Goal: Find specific page/section: Find specific page/section

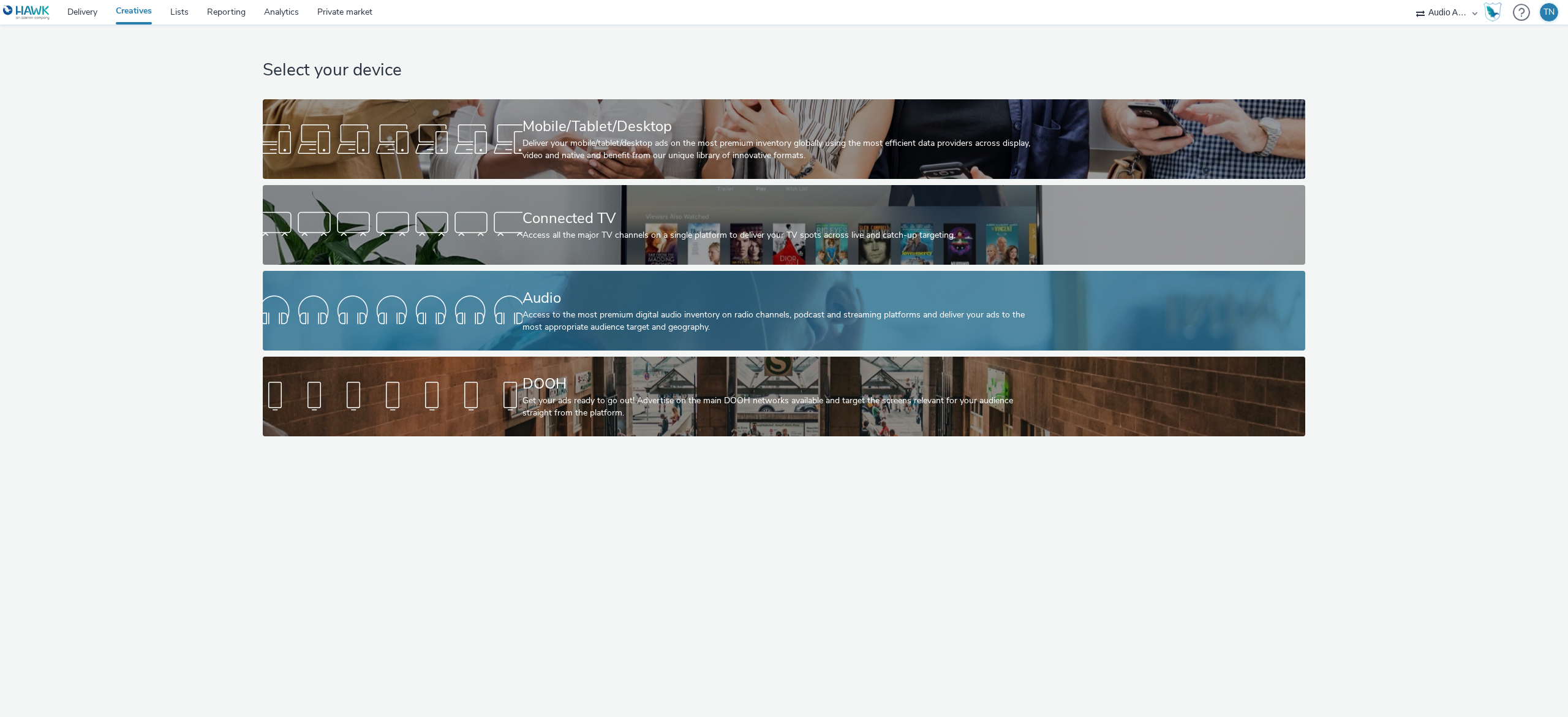
click at [528, 281] on div "Audio Access to the most premium digital audio inventory on radio channels, pod…" at bounding box center [781, 310] width 519 height 79
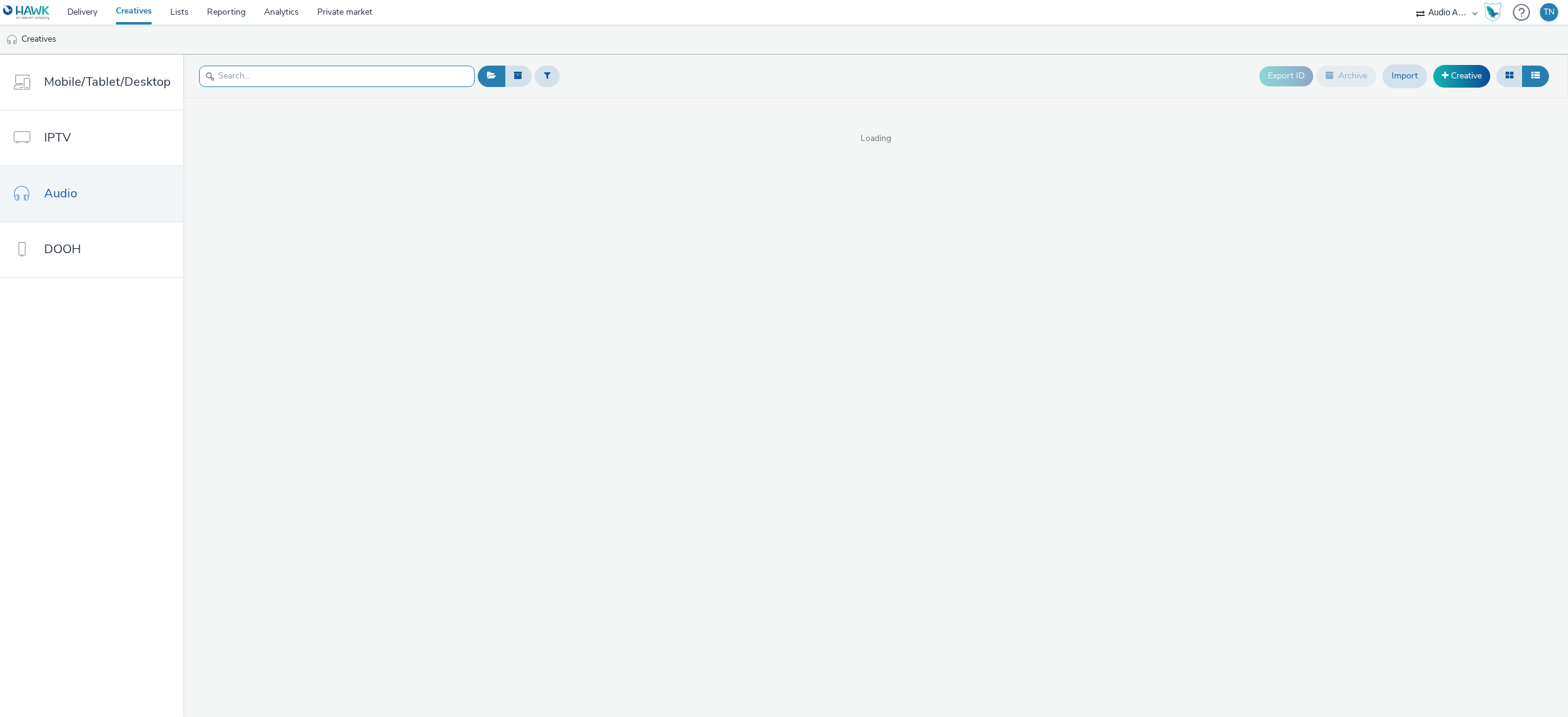
click at [343, 76] on input "text" at bounding box center [337, 76] width 276 height 22
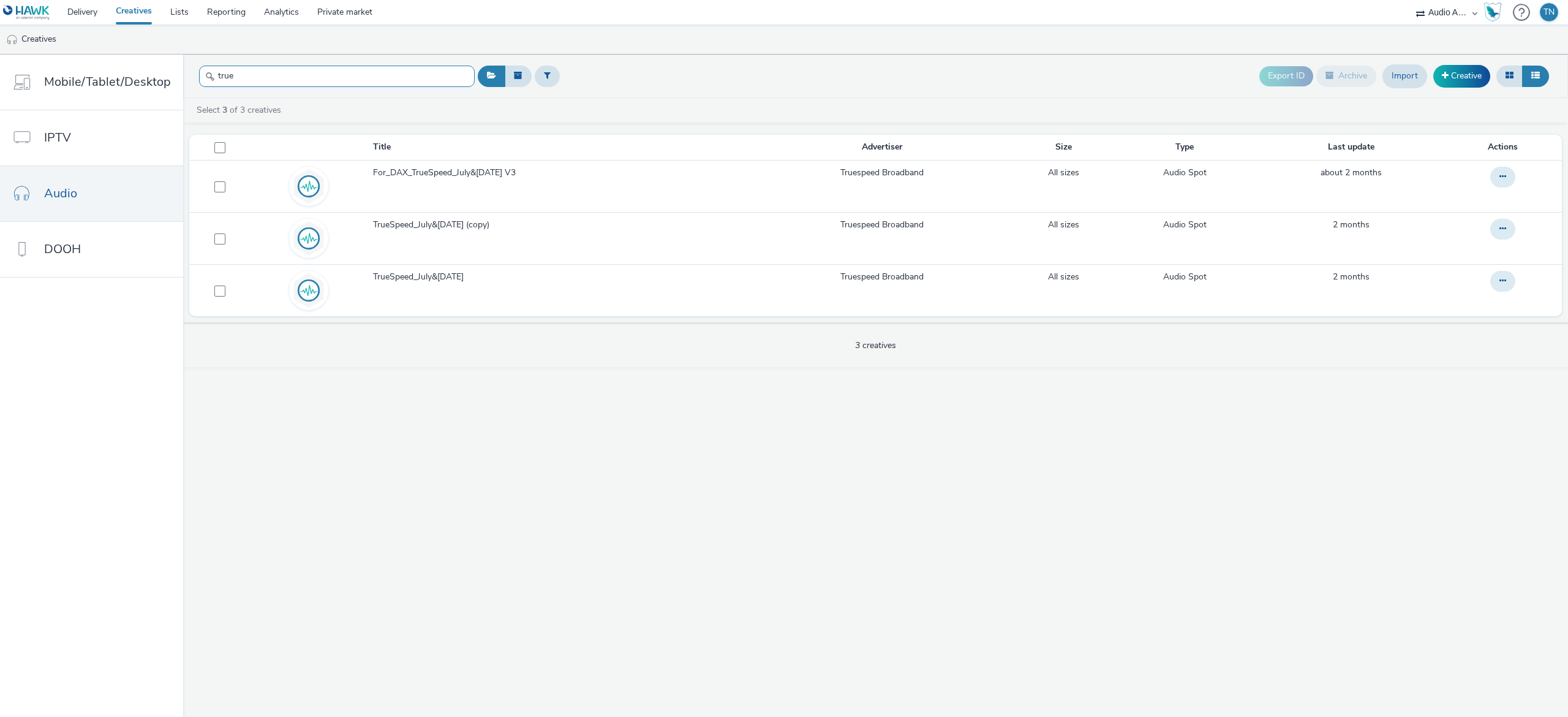
type input "true"
click at [103, 12] on link "Delivery" at bounding box center [82, 12] width 48 height 24
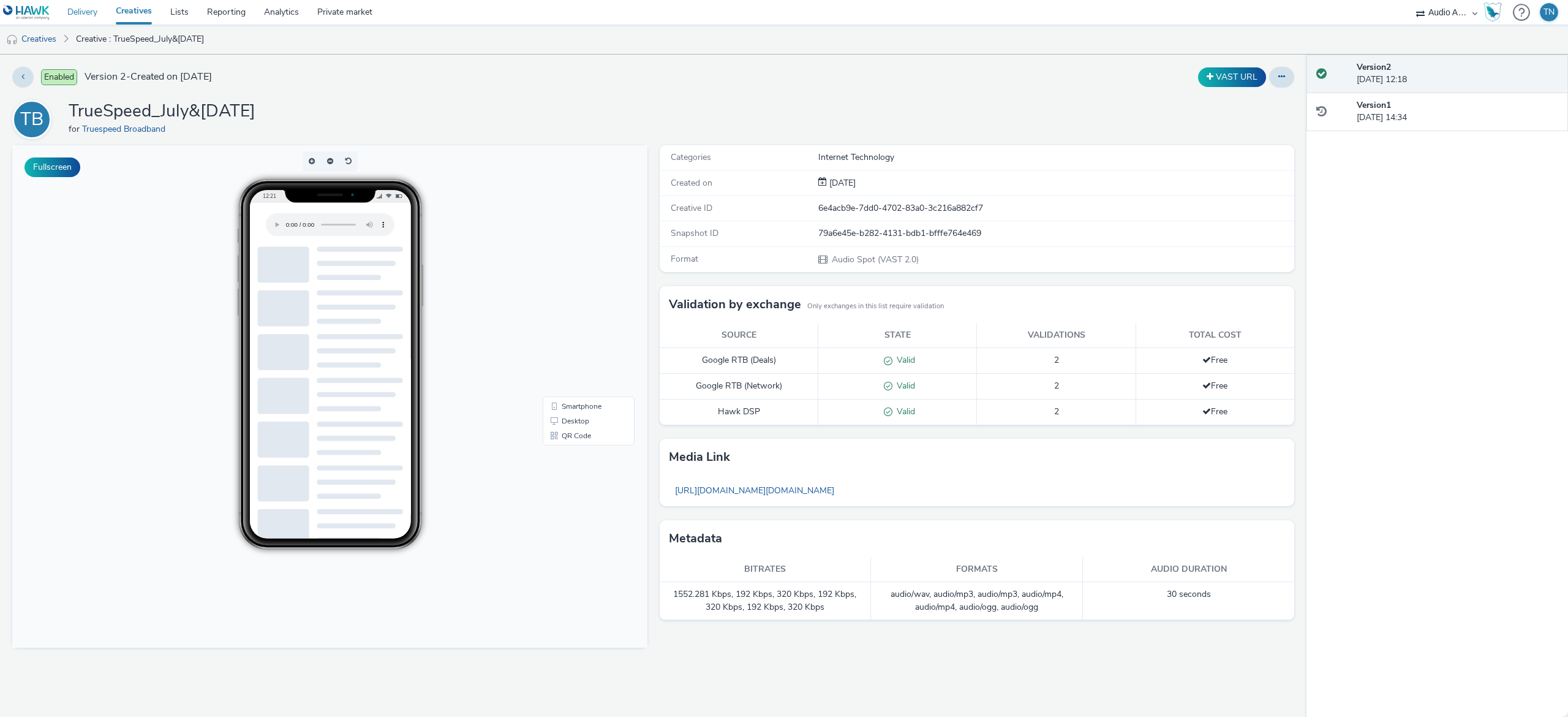
click at [89, 9] on link "Delivery" at bounding box center [82, 12] width 48 height 24
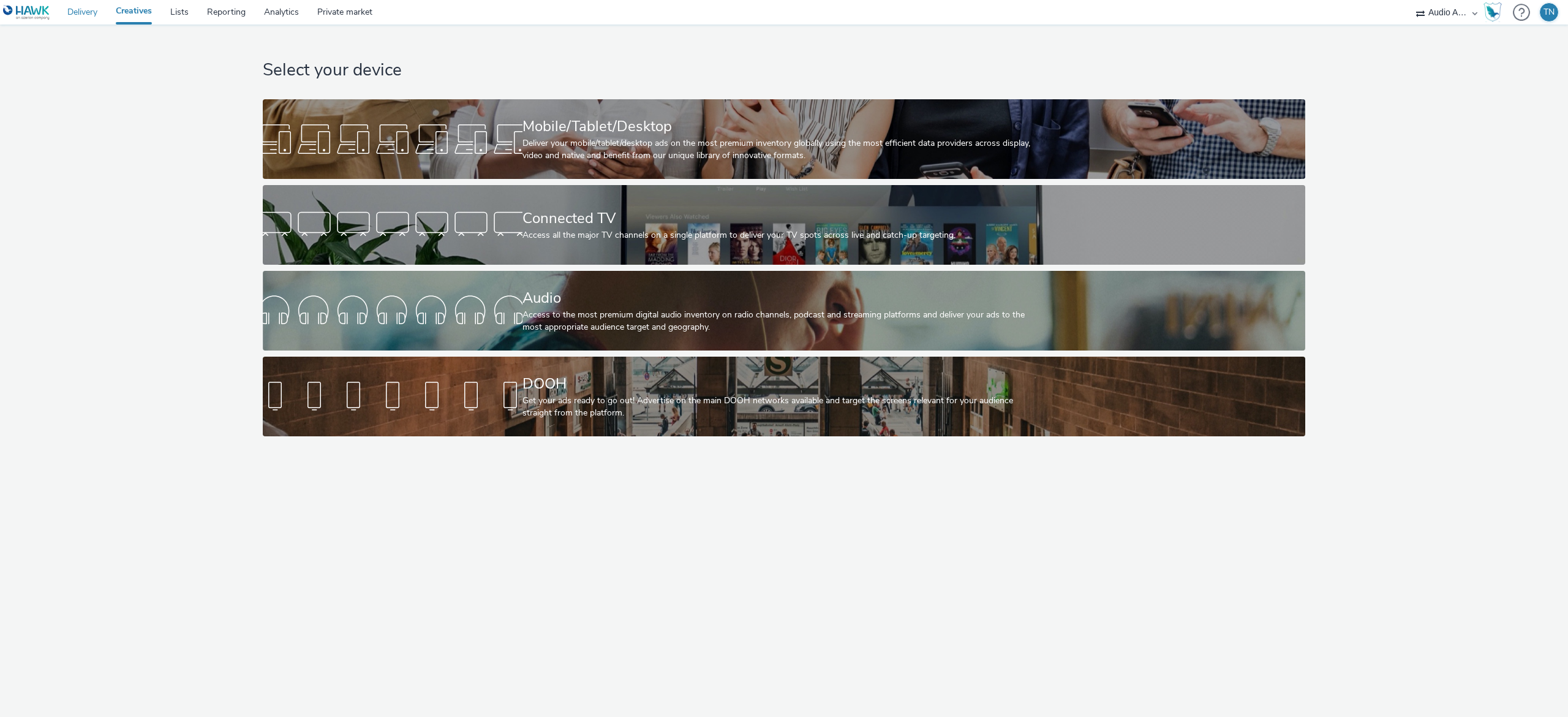
click at [77, 15] on link "Delivery" at bounding box center [82, 12] width 48 height 24
